Goal: Task Accomplishment & Management: Manage account settings

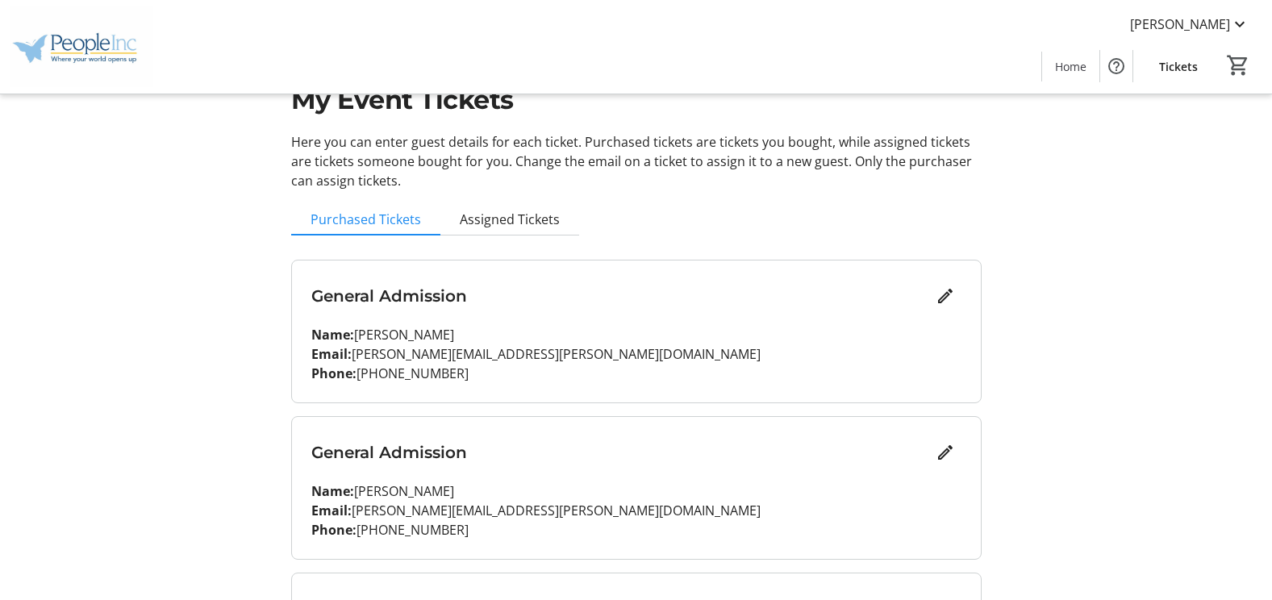
scroll to position [81, 0]
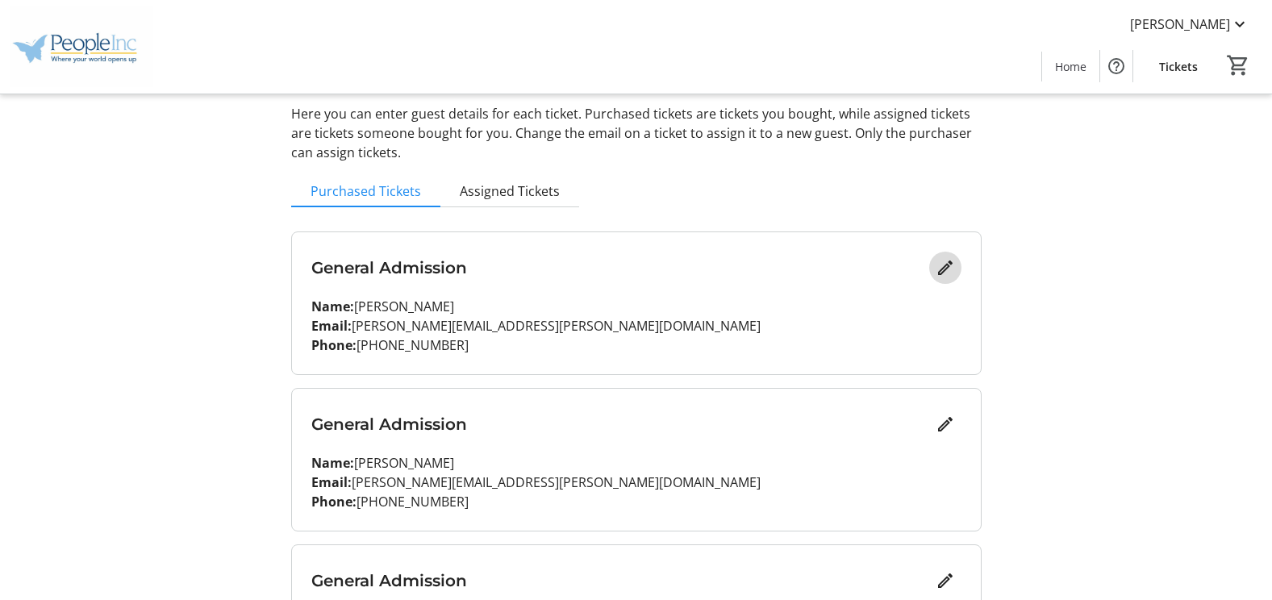
click at [953, 259] on mat-icon "Edit" at bounding box center [945, 267] width 19 height 19
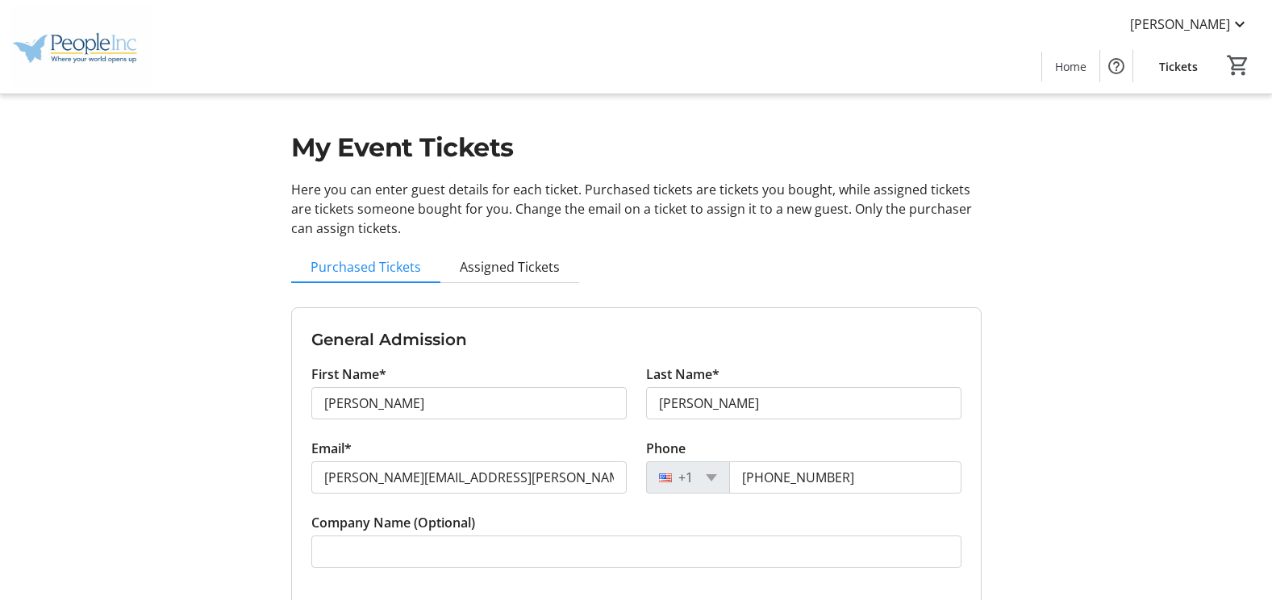
scroll to position [0, 0]
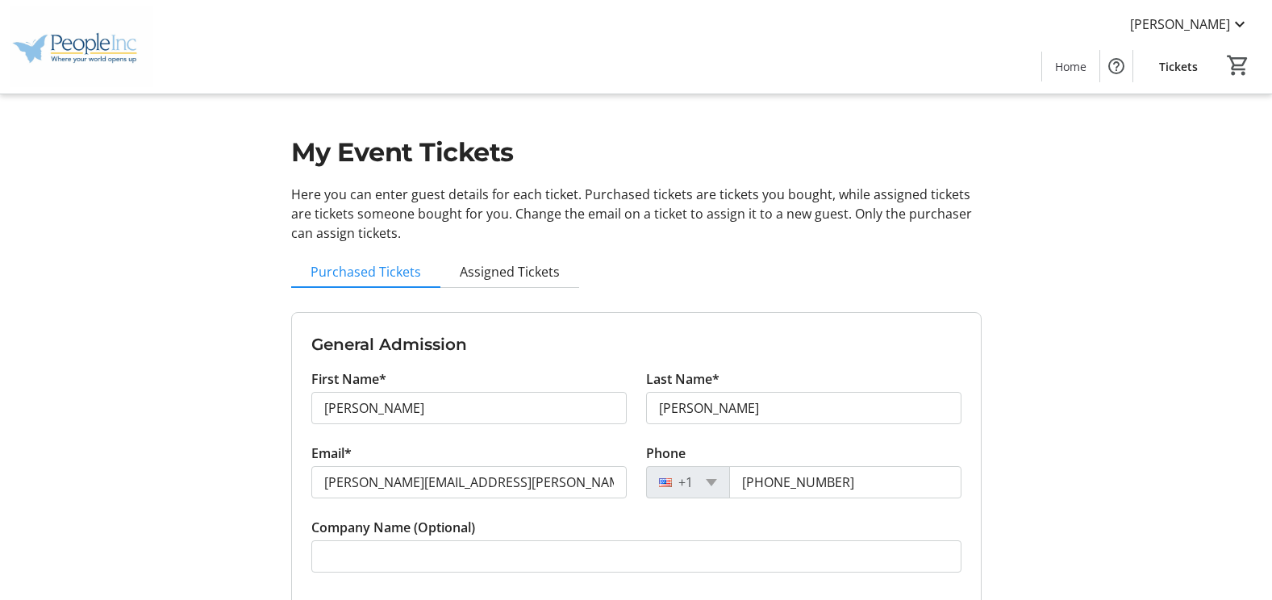
click at [805, 242] on p "Here you can enter guest details for each ticket. Purchased tickets are tickets…" at bounding box center [636, 214] width 690 height 58
click at [386, 266] on span "Purchased Tickets" at bounding box center [366, 271] width 111 height 13
click at [486, 266] on span "Assigned Tickets" at bounding box center [510, 271] width 100 height 13
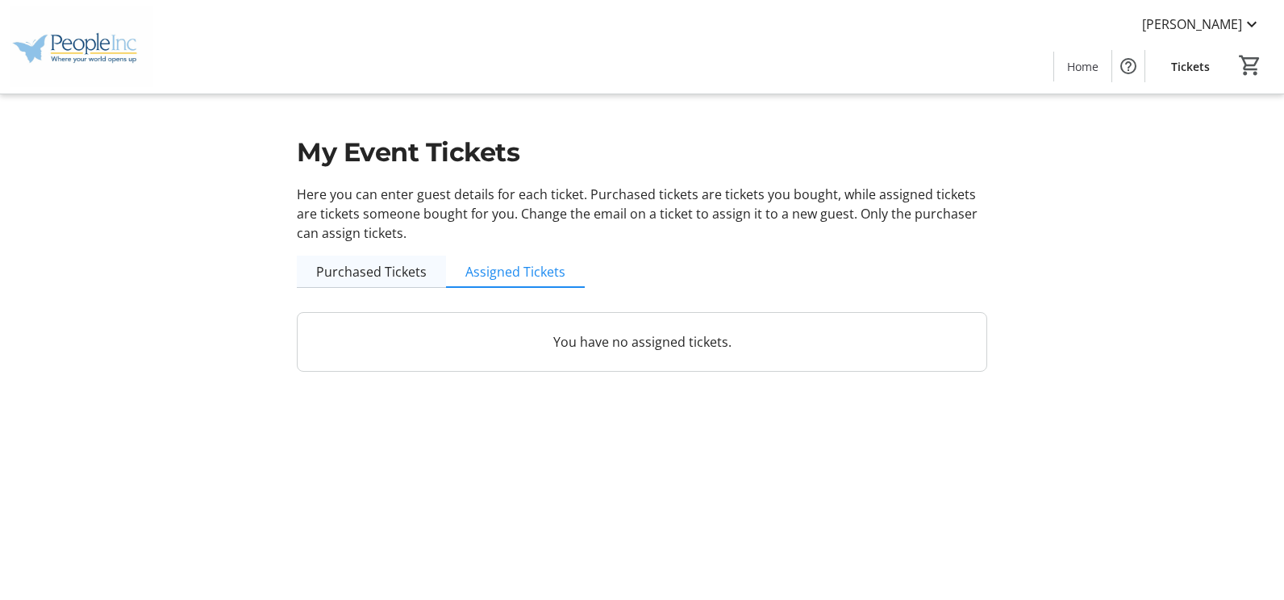
click at [412, 270] on span "Purchased Tickets" at bounding box center [371, 271] width 111 height 13
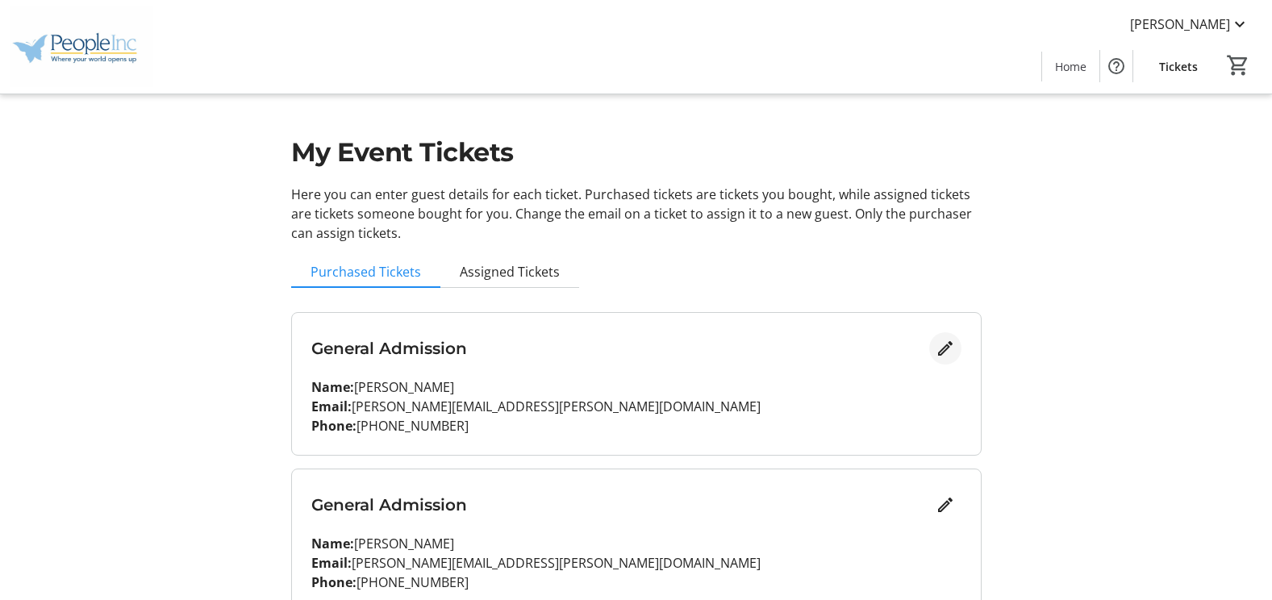
click at [944, 350] on mat-icon "Edit" at bounding box center [945, 348] width 19 height 19
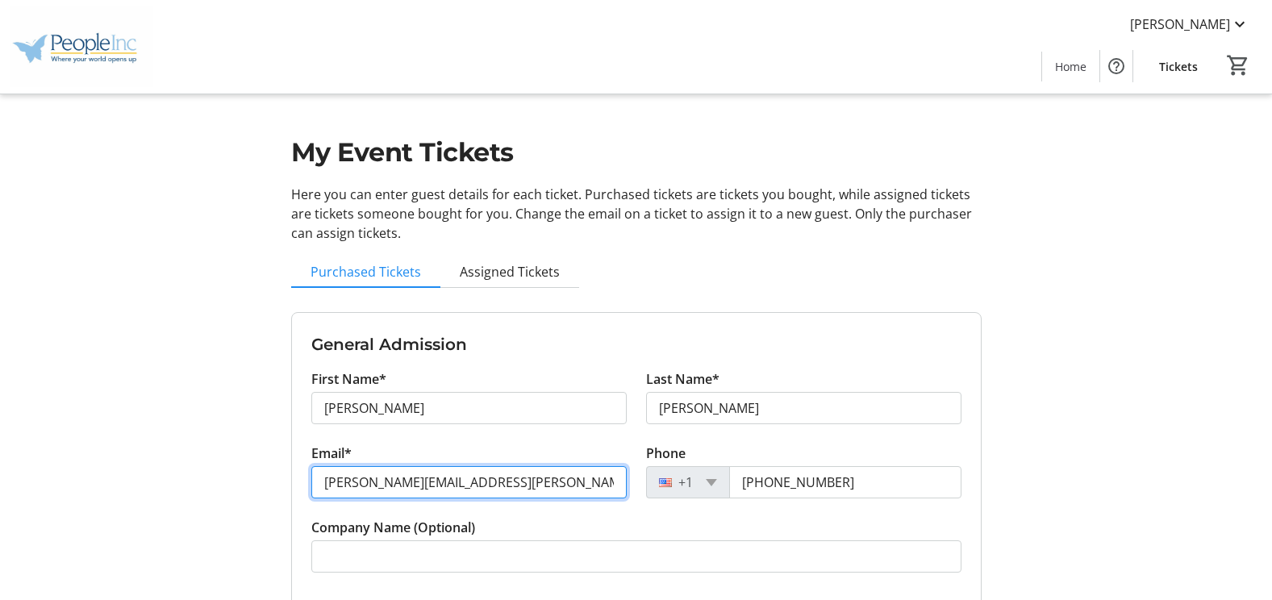
click at [536, 486] on input "[PERSON_NAME][EMAIL_ADDRESS][PERSON_NAME][DOMAIN_NAME]" at bounding box center [468, 482] width 315 height 32
type input "a"
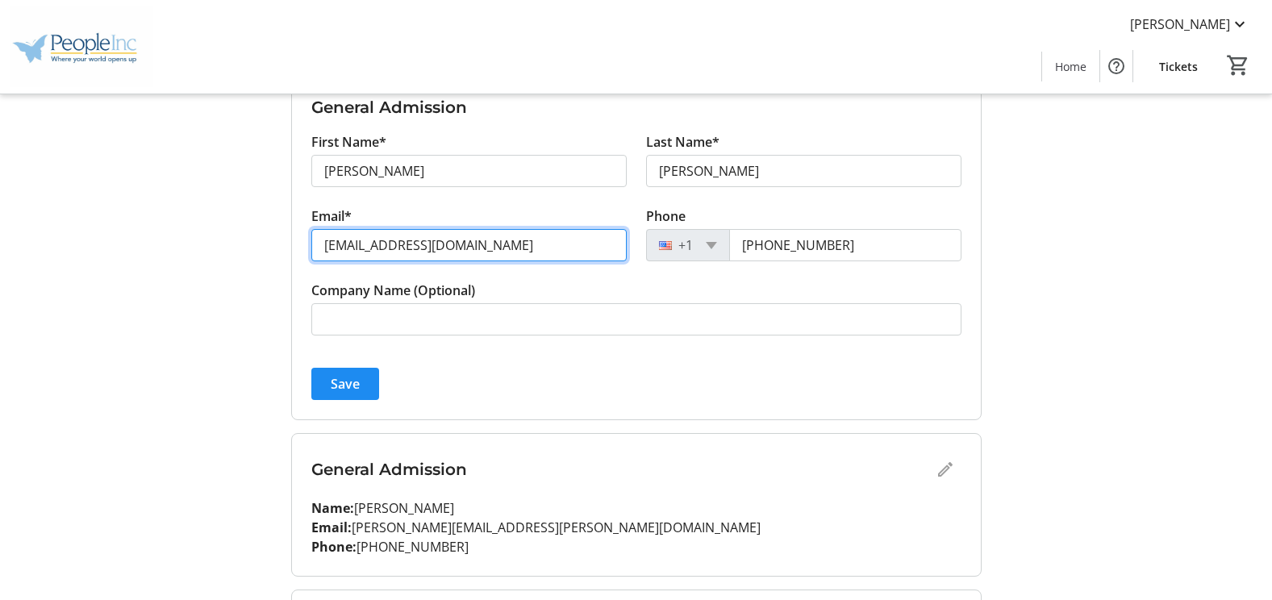
scroll to position [323, 0]
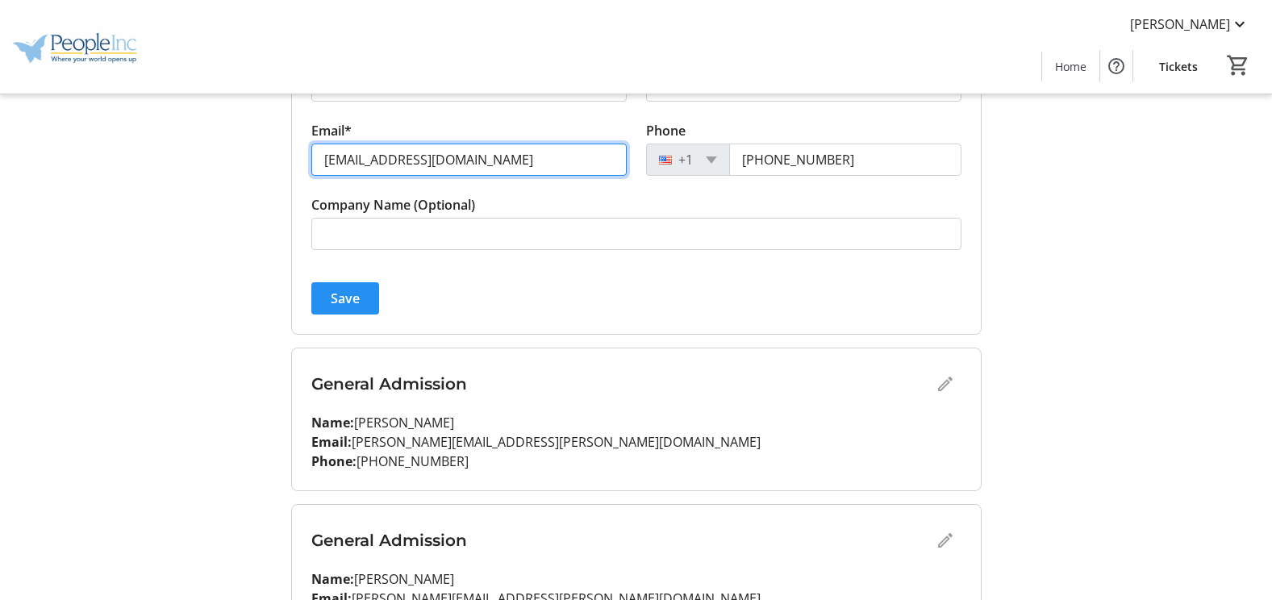
type input "[EMAIL_ADDRESS][DOMAIN_NAME]"
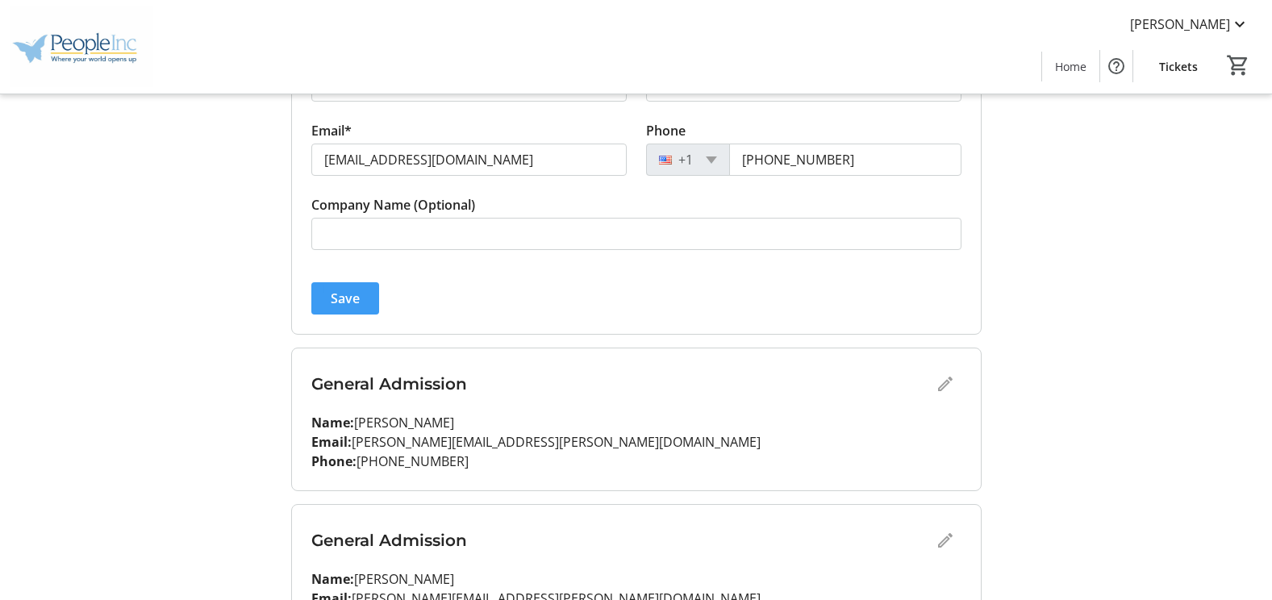
click at [331, 295] on span "Save" at bounding box center [345, 298] width 29 height 19
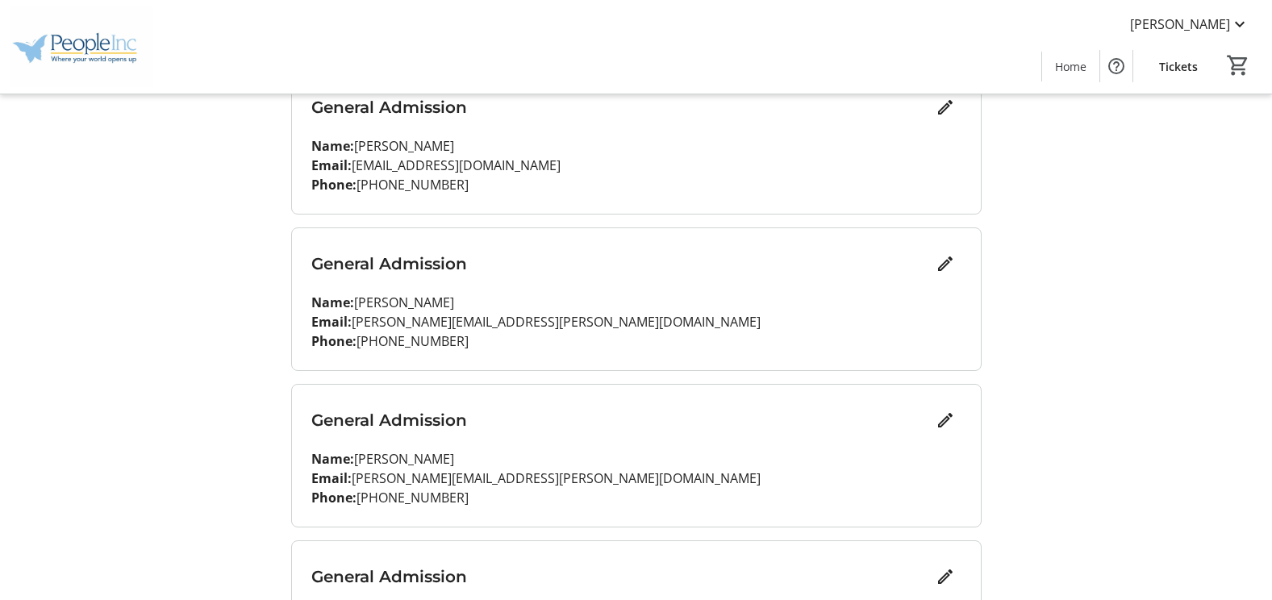
scroll to position [242, 0]
click at [936, 261] on mat-icon "Edit" at bounding box center [945, 262] width 19 height 19
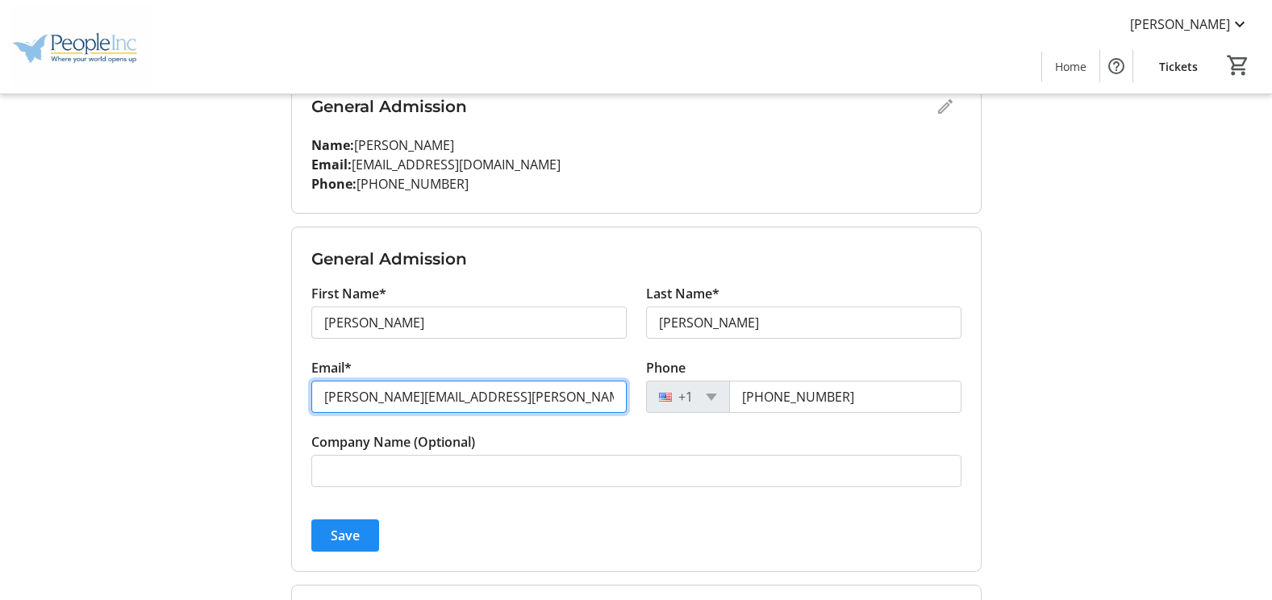
drag, startPoint x: 500, startPoint y: 399, endPoint x: 268, endPoint y: 391, distance: 232.4
click at [270, 391] on div "My Event Tickets Here you can enter guest details for each ticket. Purchased ti…" at bounding box center [636, 353] width 1065 height 1191
type input "[EMAIL_ADDRESS][DOMAIN_NAME]"
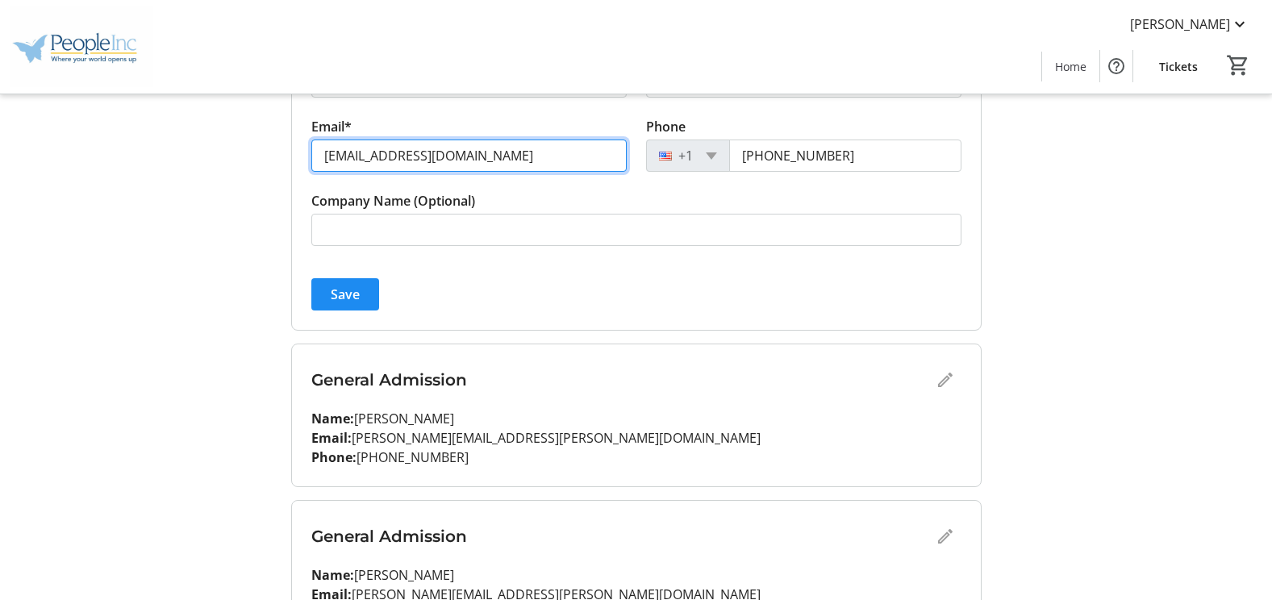
scroll to position [484, 0]
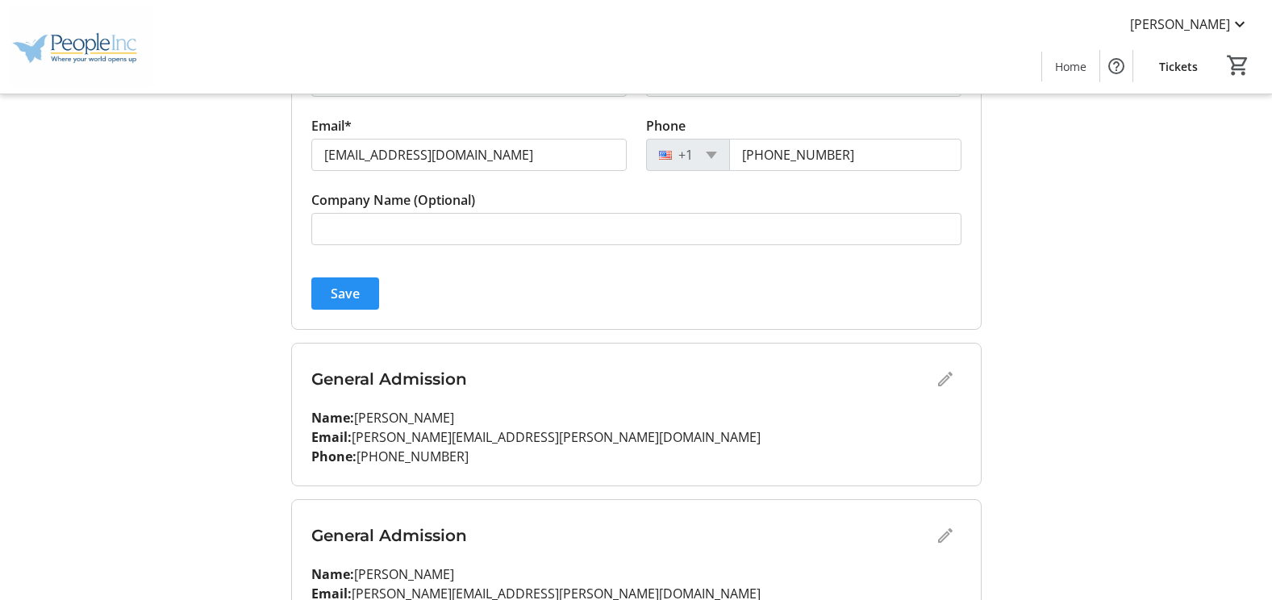
click at [354, 295] on span "Save" at bounding box center [345, 293] width 29 height 19
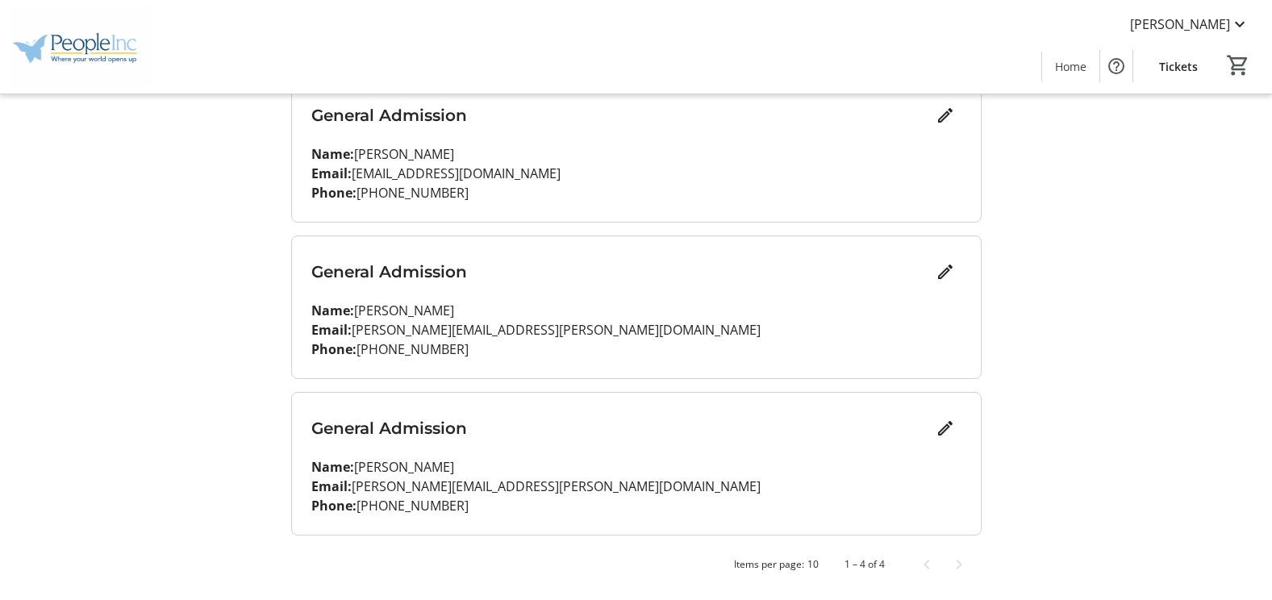
scroll to position [390, 0]
click at [944, 274] on mat-icon "Edit" at bounding box center [945, 271] width 19 height 19
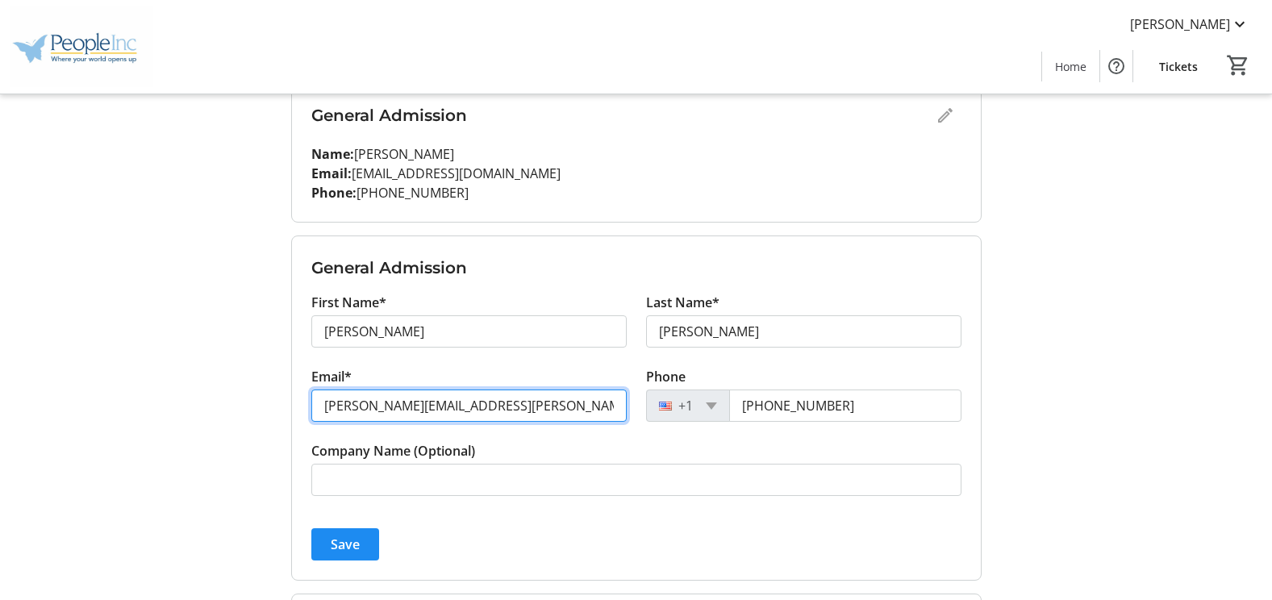
drag, startPoint x: 565, startPoint y: 407, endPoint x: 29, endPoint y: 427, distance: 536.8
click at [29, 427] on tr-design-standard-layout-narrow "My Event Tickets Here you can enter guest details for each ticket. Purchased ti…" at bounding box center [636, 205] width 1272 height 1191
type input "[EMAIL_ADDRESS][DOMAIN_NAME]"
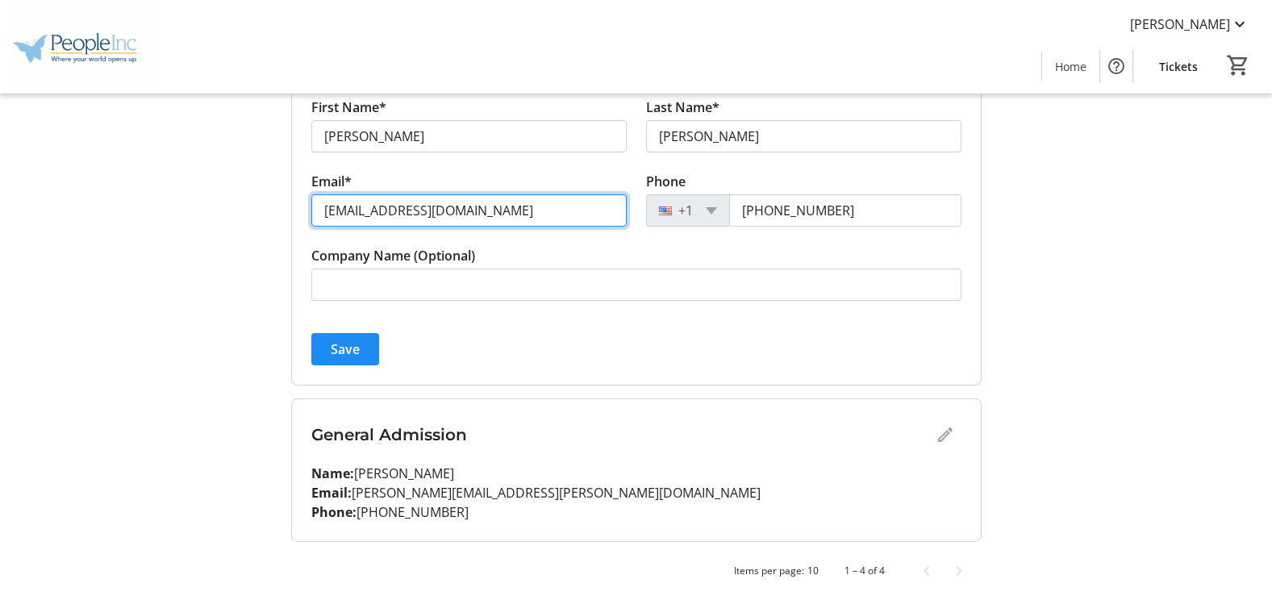
scroll to position [591, 0]
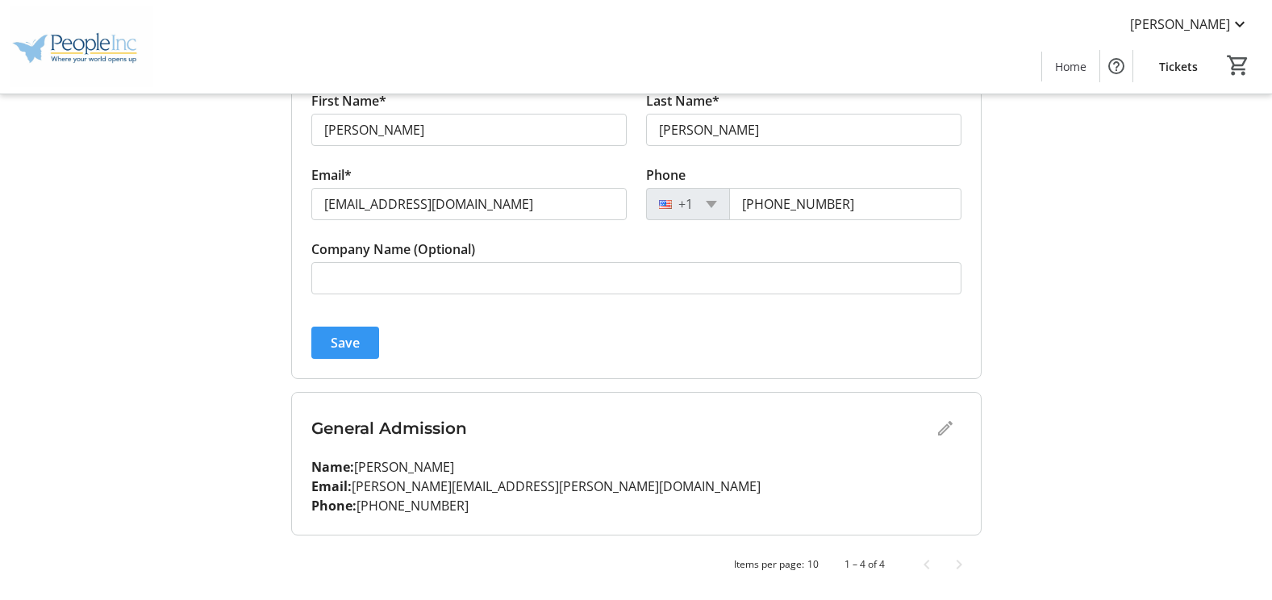
click at [364, 346] on span "submit" at bounding box center [345, 342] width 68 height 39
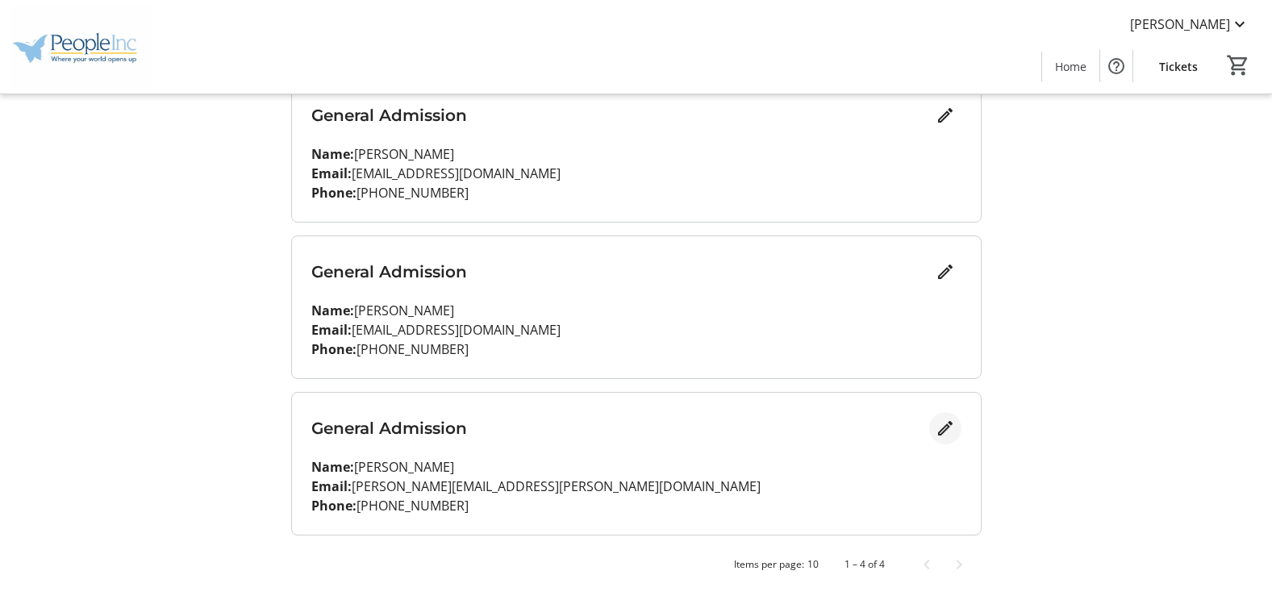
click at [943, 432] on mat-icon "Edit" at bounding box center [945, 428] width 19 height 19
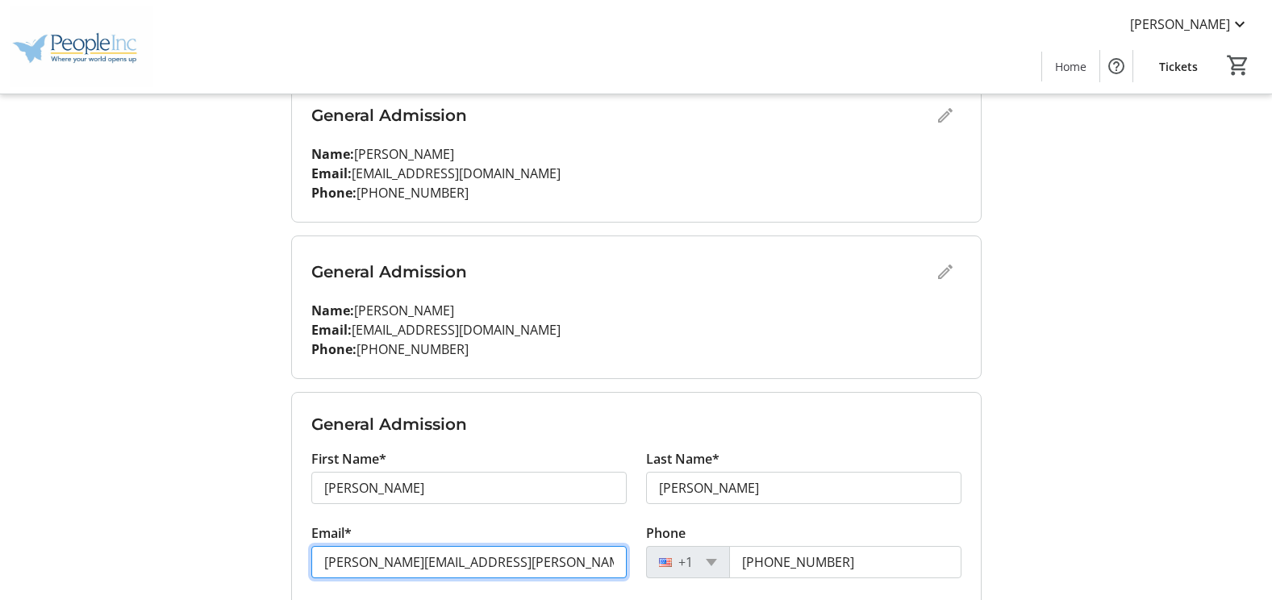
drag, startPoint x: 560, startPoint y: 554, endPoint x: 359, endPoint y: 572, distance: 201.6
click at [359, 572] on input "[PERSON_NAME][EMAIL_ADDRESS][PERSON_NAME][DOMAIN_NAME]" at bounding box center [468, 562] width 315 height 32
type input "a"
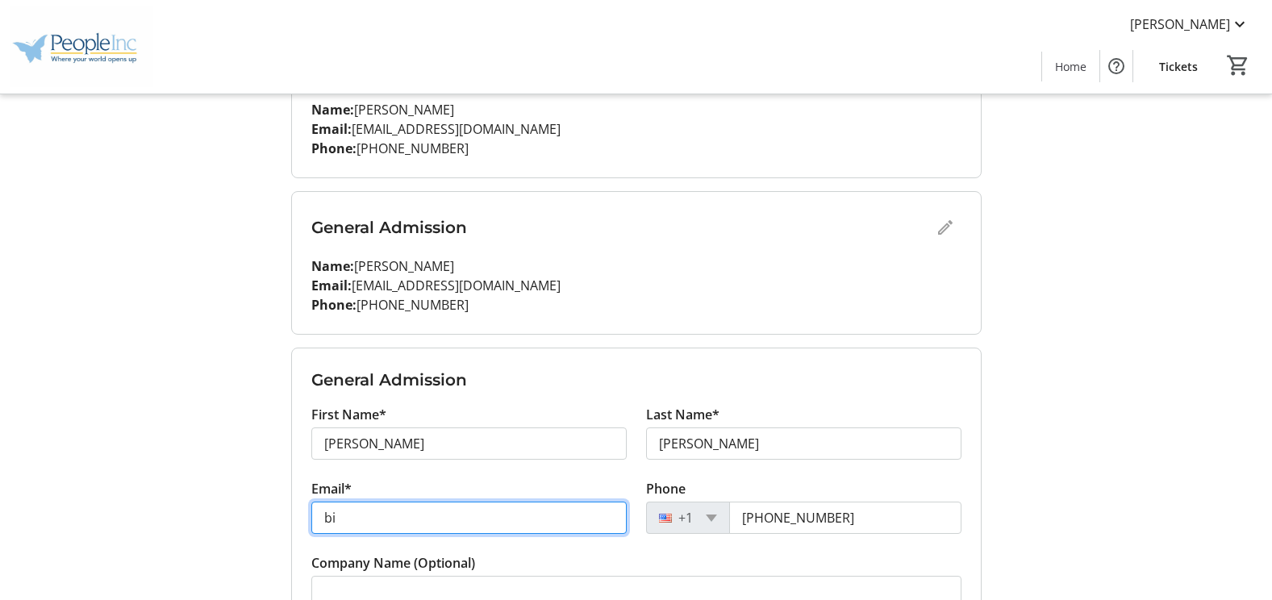
scroll to position [470, 0]
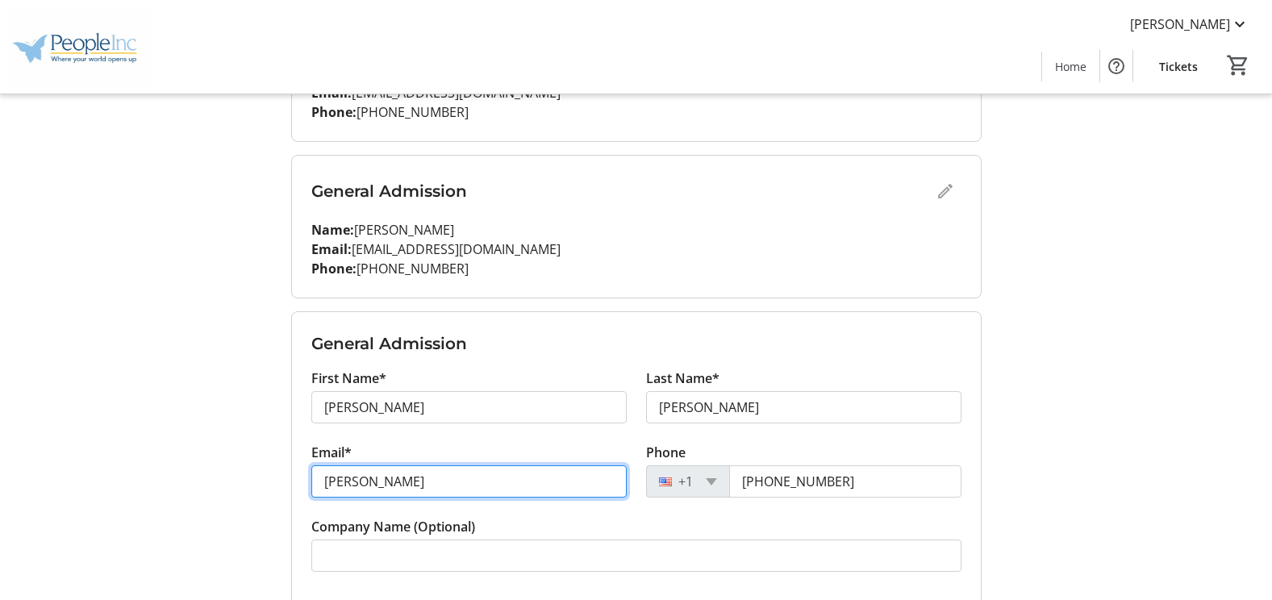
type input "[EMAIL_ADDRESS][DOMAIN_NAME]"
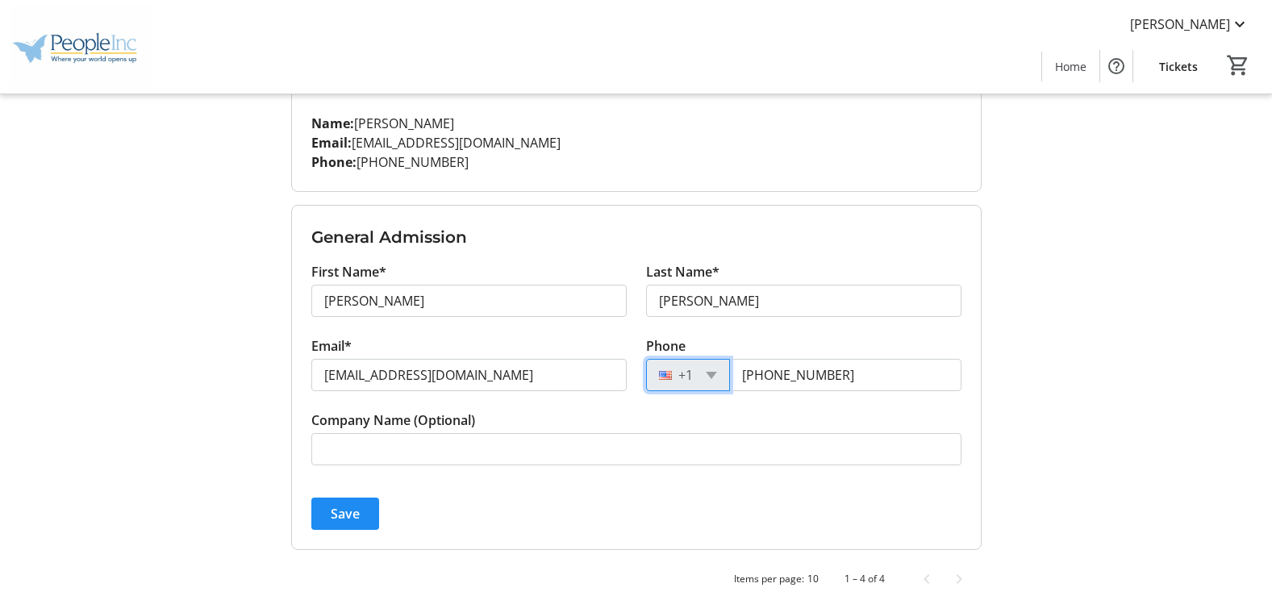
scroll to position [591, 0]
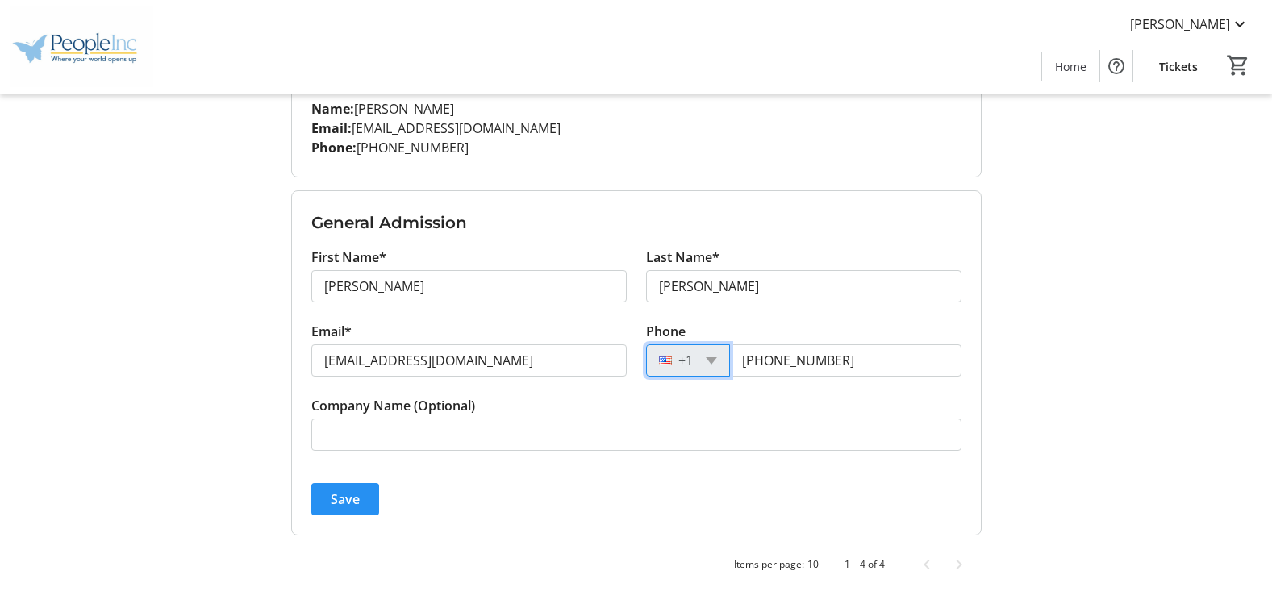
click at [341, 500] on span "Save" at bounding box center [345, 499] width 29 height 19
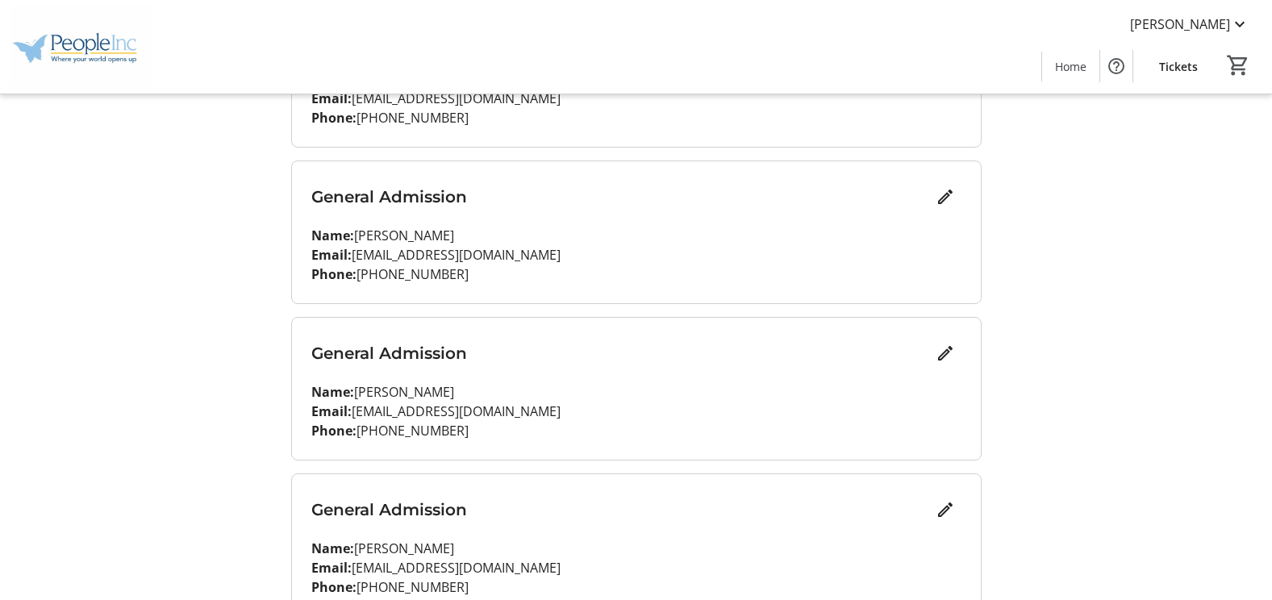
scroll to position [0, 0]
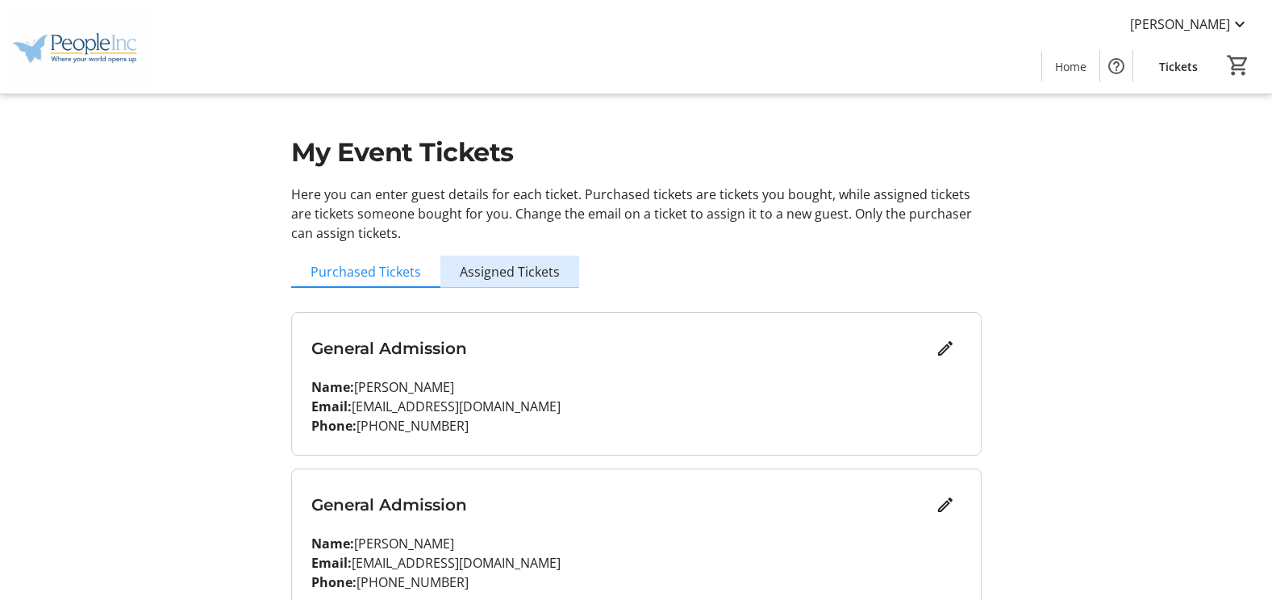
click at [510, 277] on span "Assigned Tickets" at bounding box center [510, 271] width 100 height 13
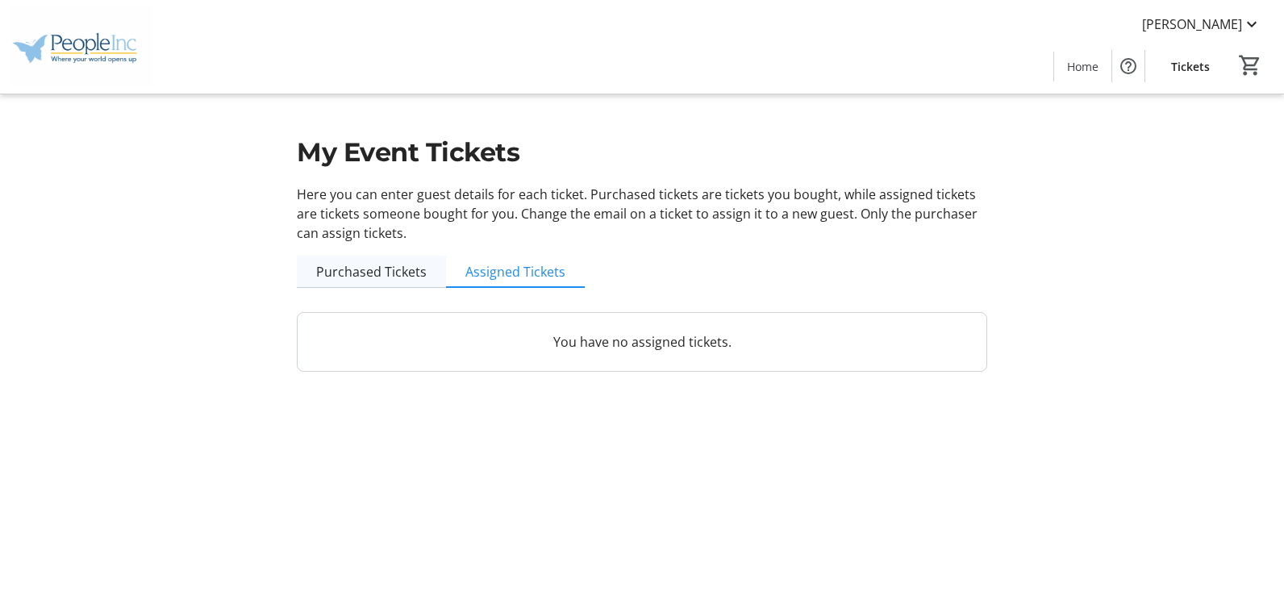
click at [382, 277] on span "Purchased Tickets" at bounding box center [371, 271] width 111 height 13
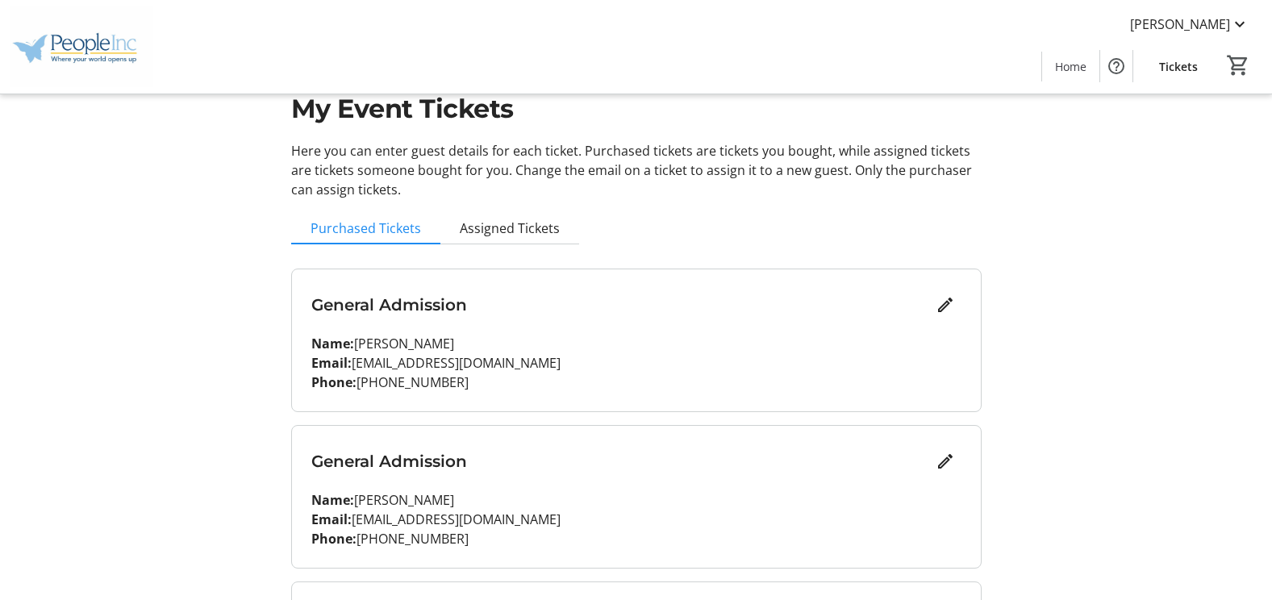
scroll to position [81, 0]
